Goal: Navigation & Orientation: Find specific page/section

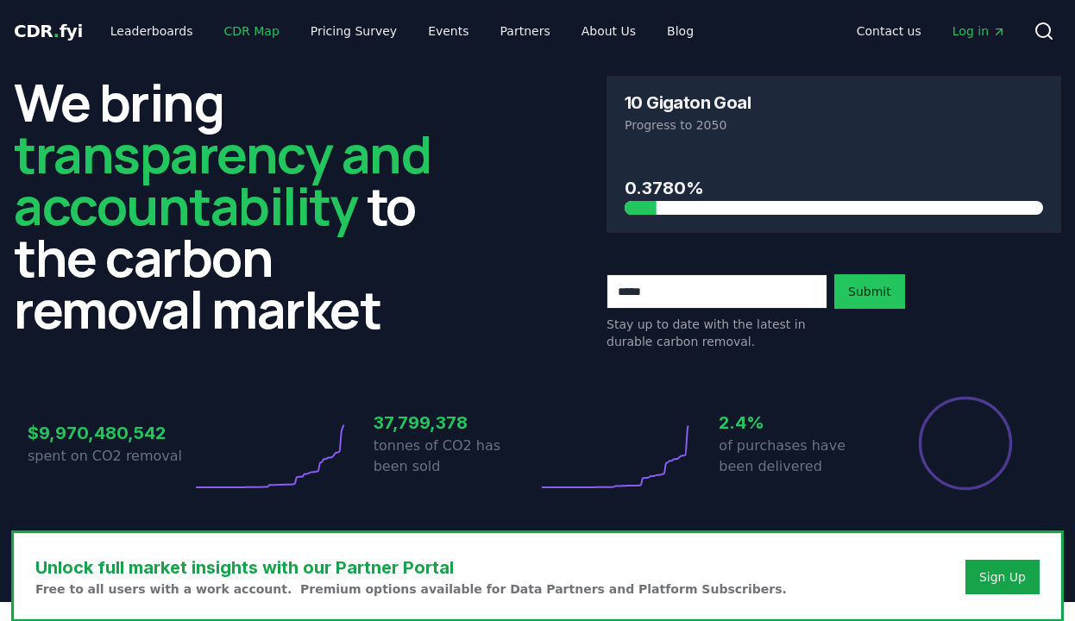
click at [247, 28] on link "CDR Map" at bounding box center [251, 31] width 83 height 31
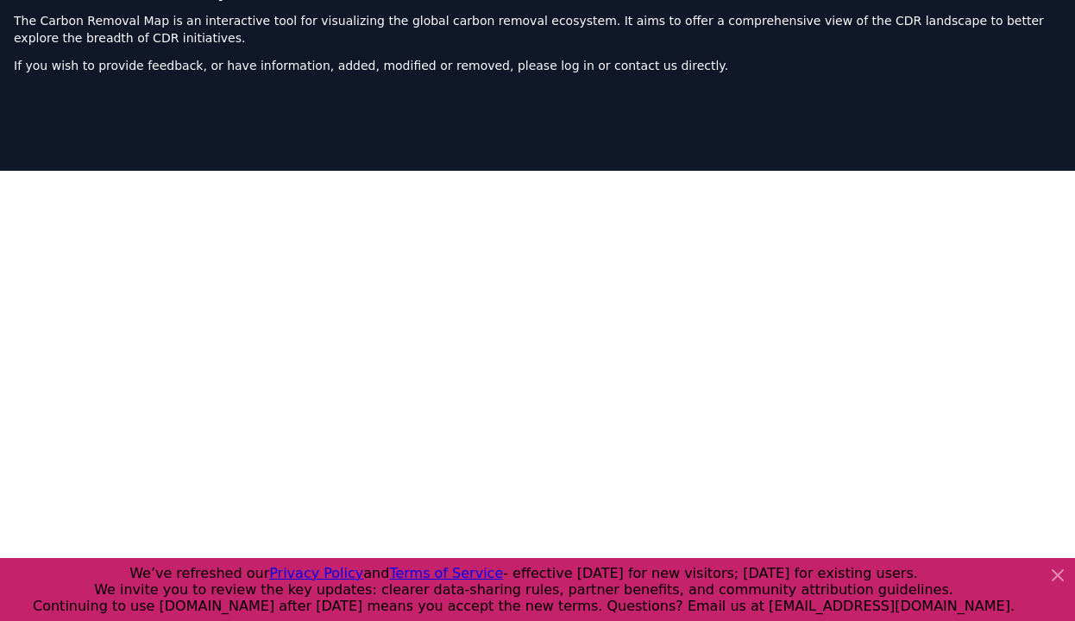
scroll to position [99, 0]
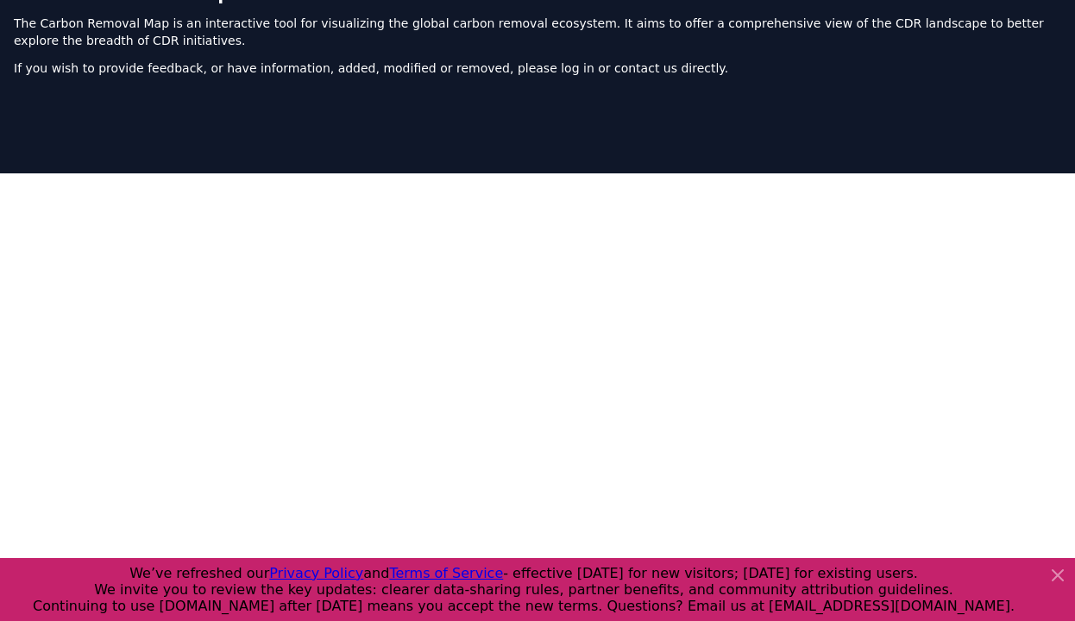
click at [8, 297] on div at bounding box center [537, 414] width 1075 height 621
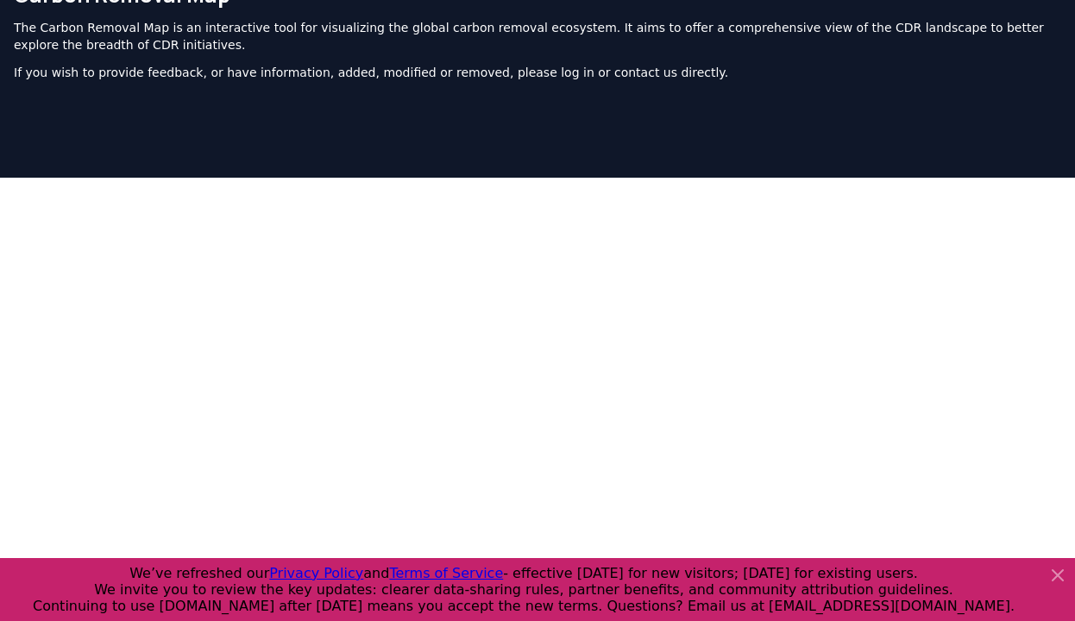
scroll to position [107, 0]
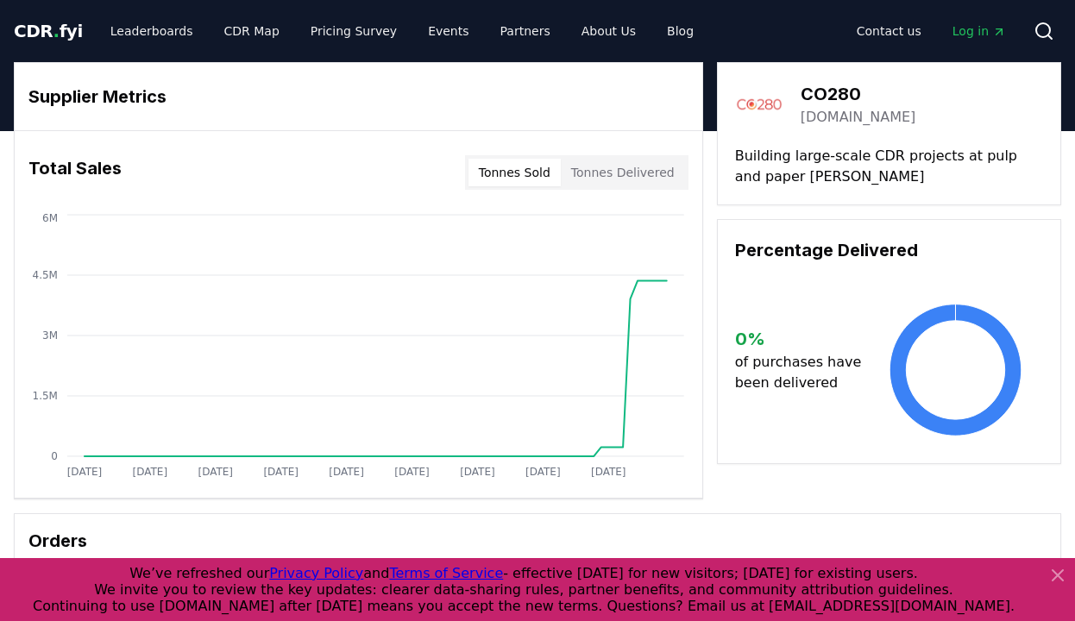
click at [810, 118] on link "[DOMAIN_NAME]" at bounding box center [859, 117] width 116 height 21
